Goal: Task Accomplishment & Management: Check status

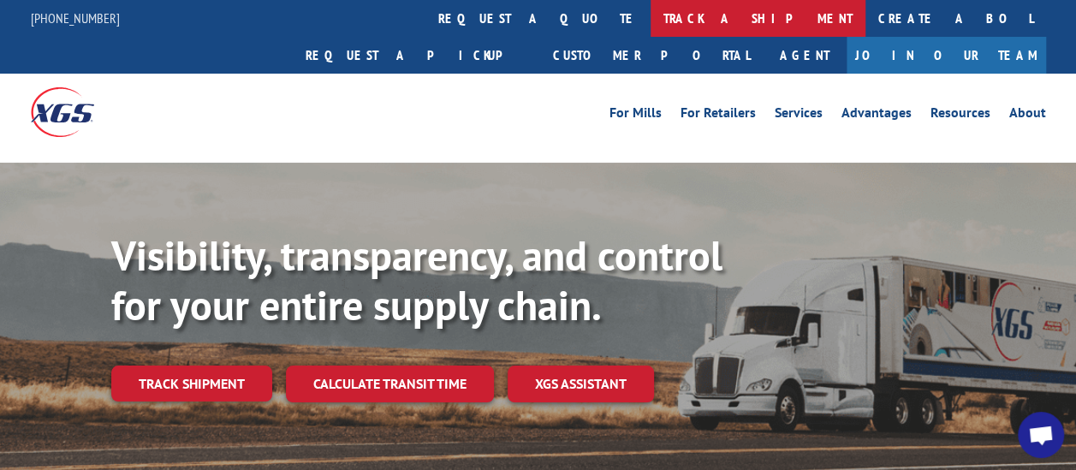
click at [650, 11] on link "track a shipment" at bounding box center [757, 18] width 215 height 37
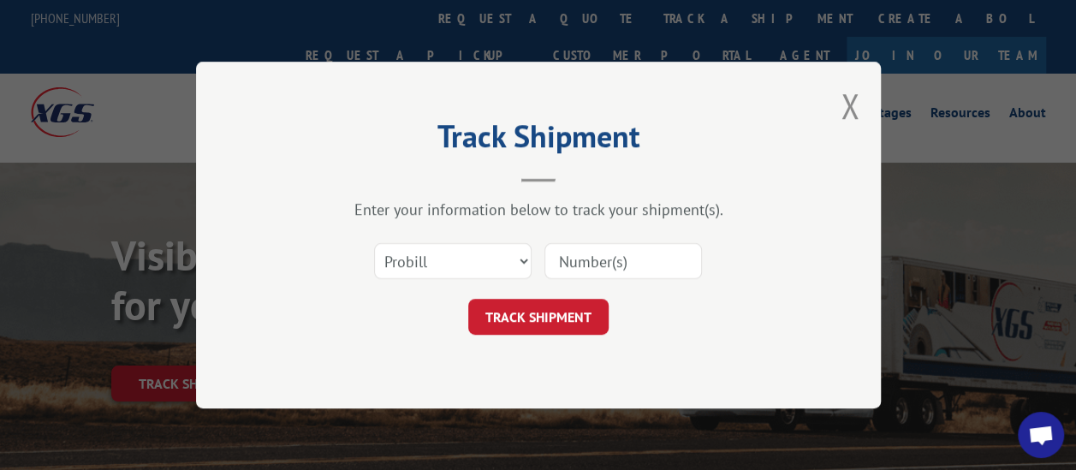
click at [611, 265] on input at bounding box center [622, 261] width 157 height 36
paste input "17235507"
type input "17235507"
click at [550, 315] on button "TRACK SHIPMENT" at bounding box center [538, 317] width 140 height 36
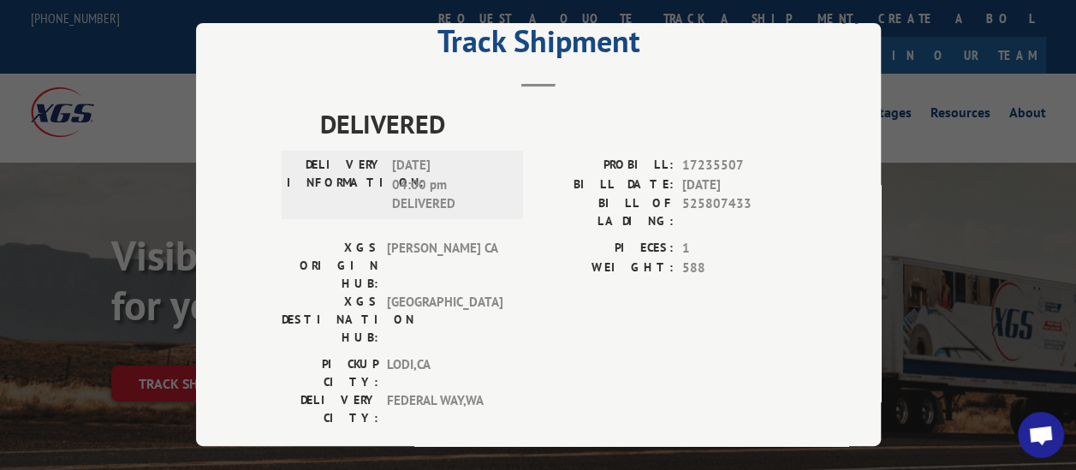
scroll to position [86, 0]
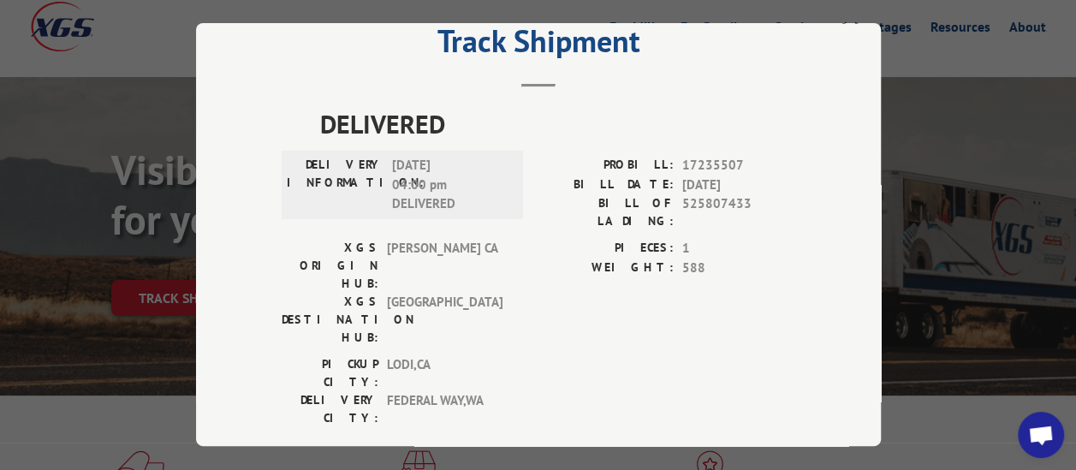
click at [1033, 432] on span "Open chat" at bounding box center [1040, 436] width 27 height 22
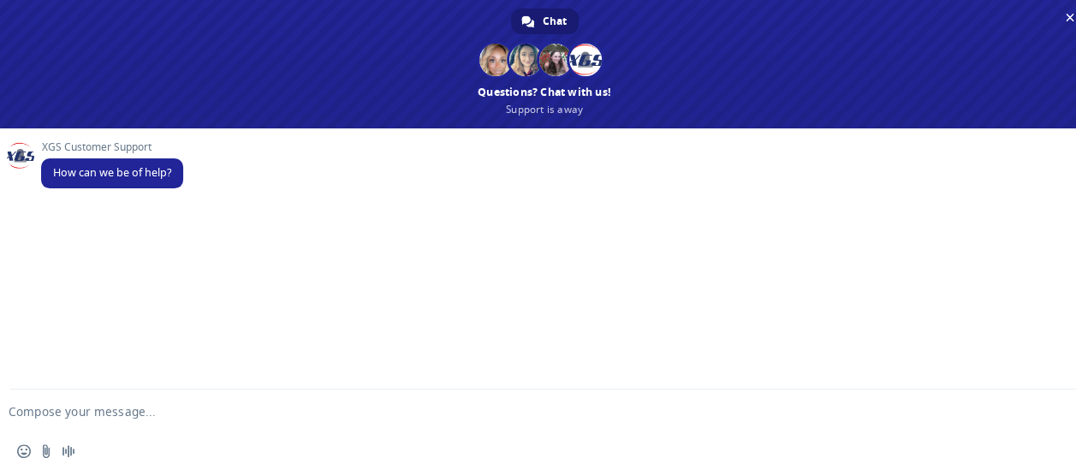
click at [149, 416] on textarea "Compose your message..." at bounding box center [517, 411] width 1017 height 15
click at [255, 405] on textarea "Good morning is there a POD for PRO#" at bounding box center [517, 411] width 1017 height 15
paste textarea "17235507"
type textarea "Good morning is there a POD for PRO#17235507"
click at [1056, 421] on span "Send" at bounding box center [1058, 411] width 28 height 28
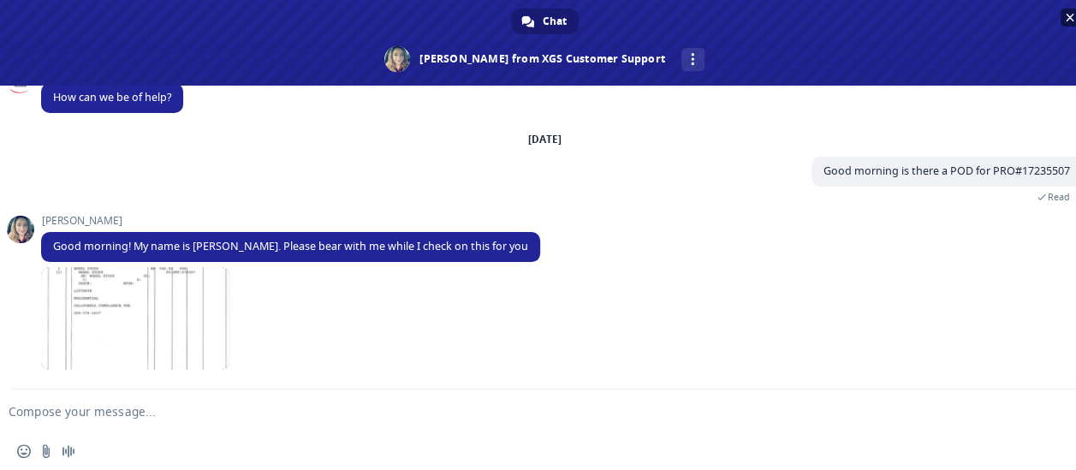
scroll to position [69, 0]
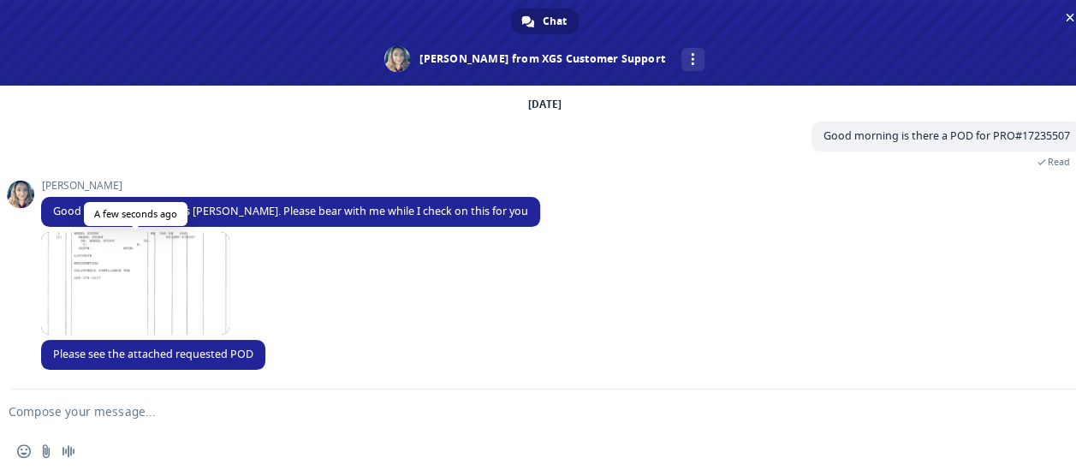
click at [128, 256] on span at bounding box center [135, 283] width 188 height 103
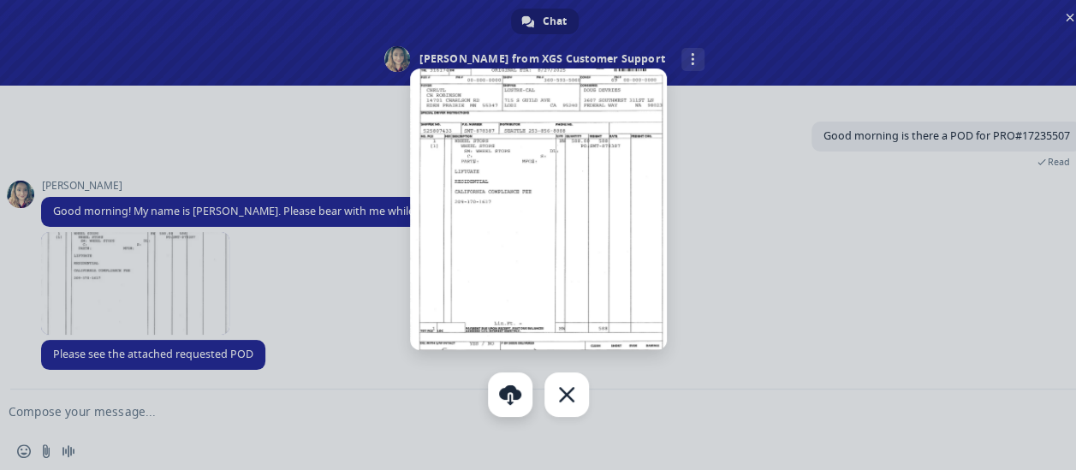
click at [513, 388] on link "Download" at bounding box center [510, 394] width 44 height 44
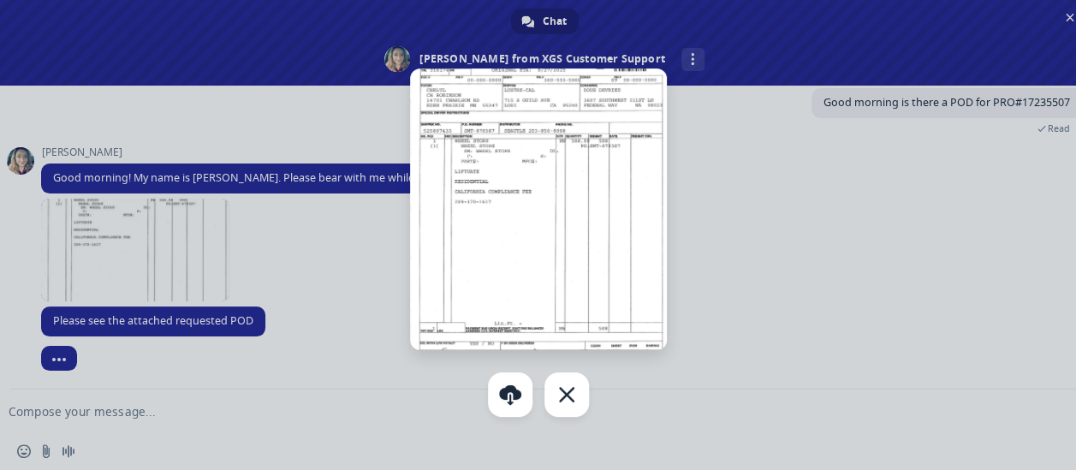
scroll to position [105, 0]
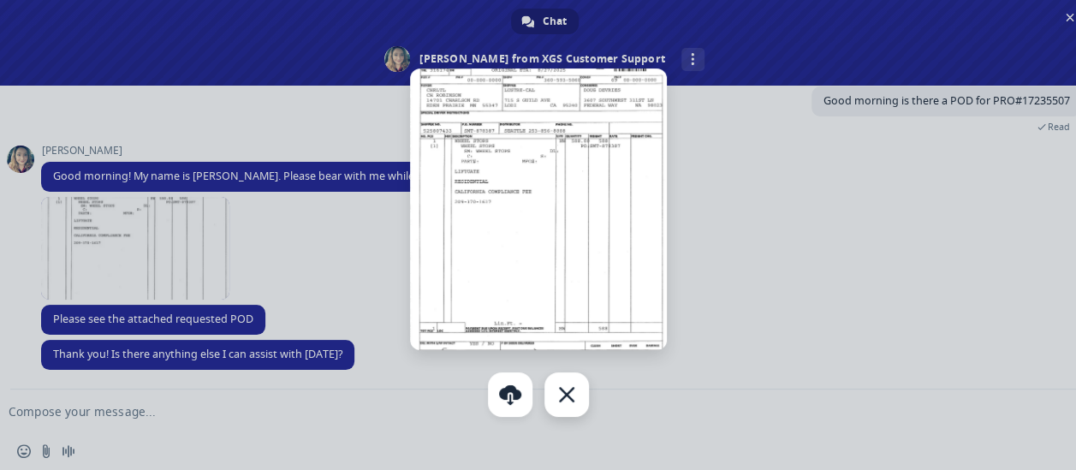
click at [565, 399] on div "Close" at bounding box center [566, 394] width 44 height 44
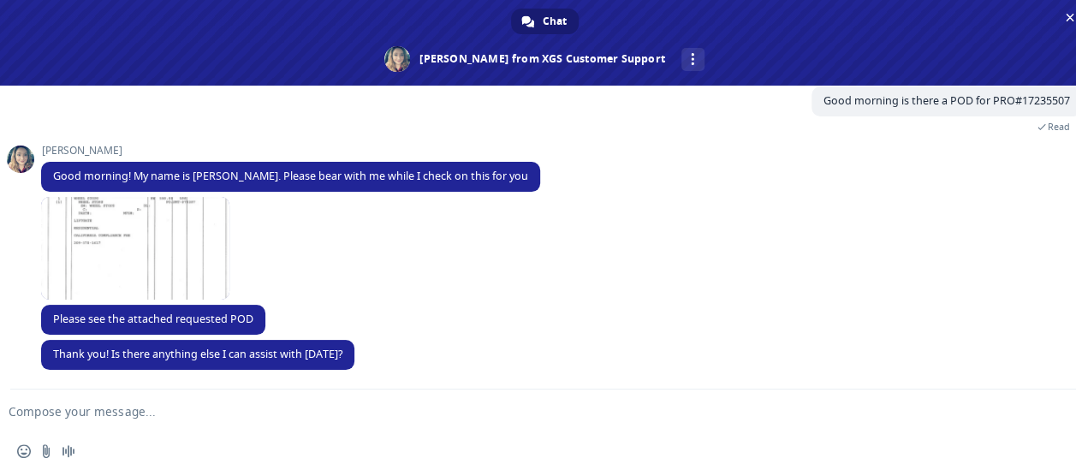
click at [173, 400] on form at bounding box center [525, 412] width 1017 height 46
click at [170, 412] on textarea "Compose your message..." at bounding box center [517, 411] width 1017 height 15
type textarea "that is all thank you"
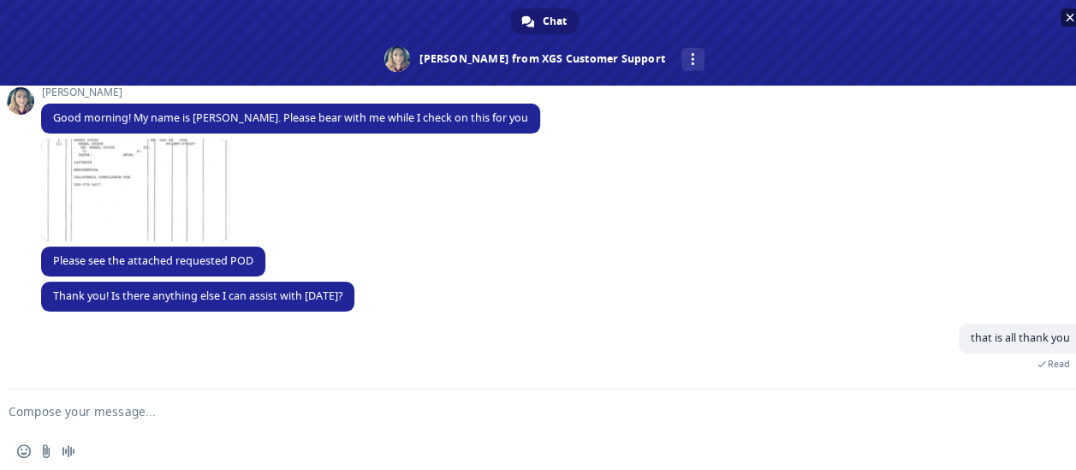
scroll to position [223, 0]
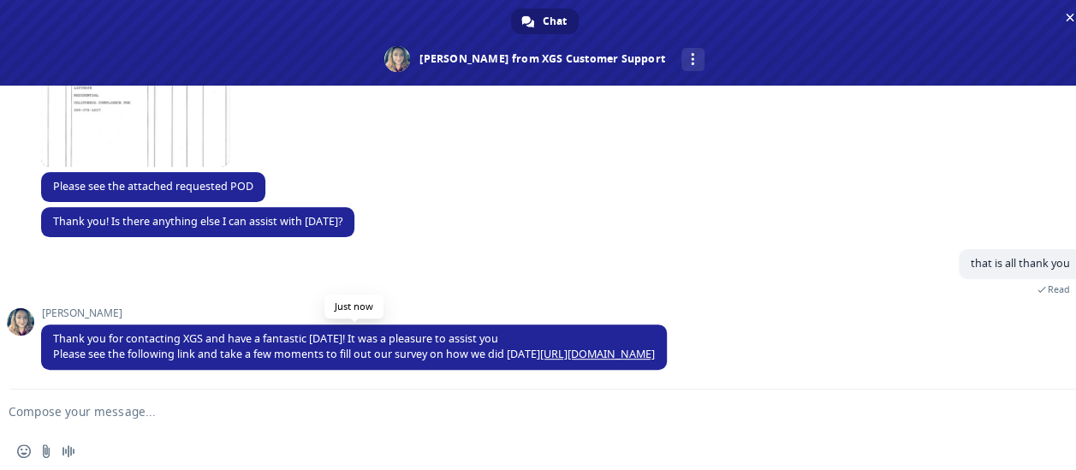
click at [641, 353] on link "[URL][DOMAIN_NAME]" at bounding box center [597, 354] width 115 height 15
